Goal: Find specific page/section: Locate a particular part of the current website

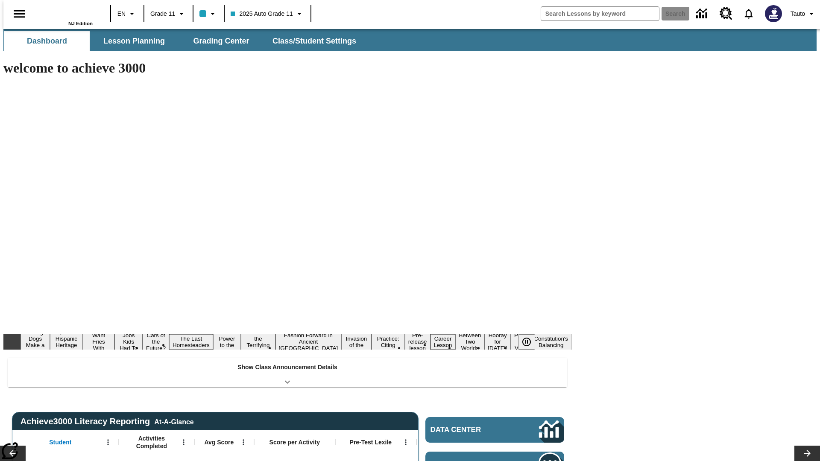
type input "-1"
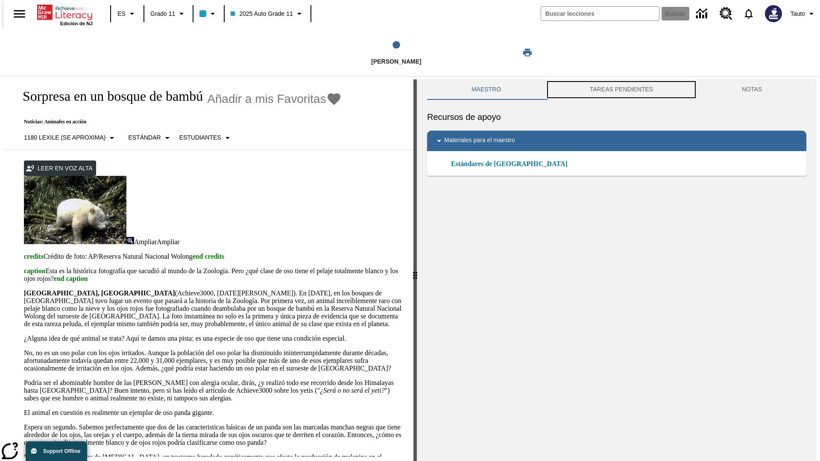
click at [621, 90] on button "TAREAS PENDIENTES" at bounding box center [621, 89] width 152 height 20
